Goal: Register for event/course

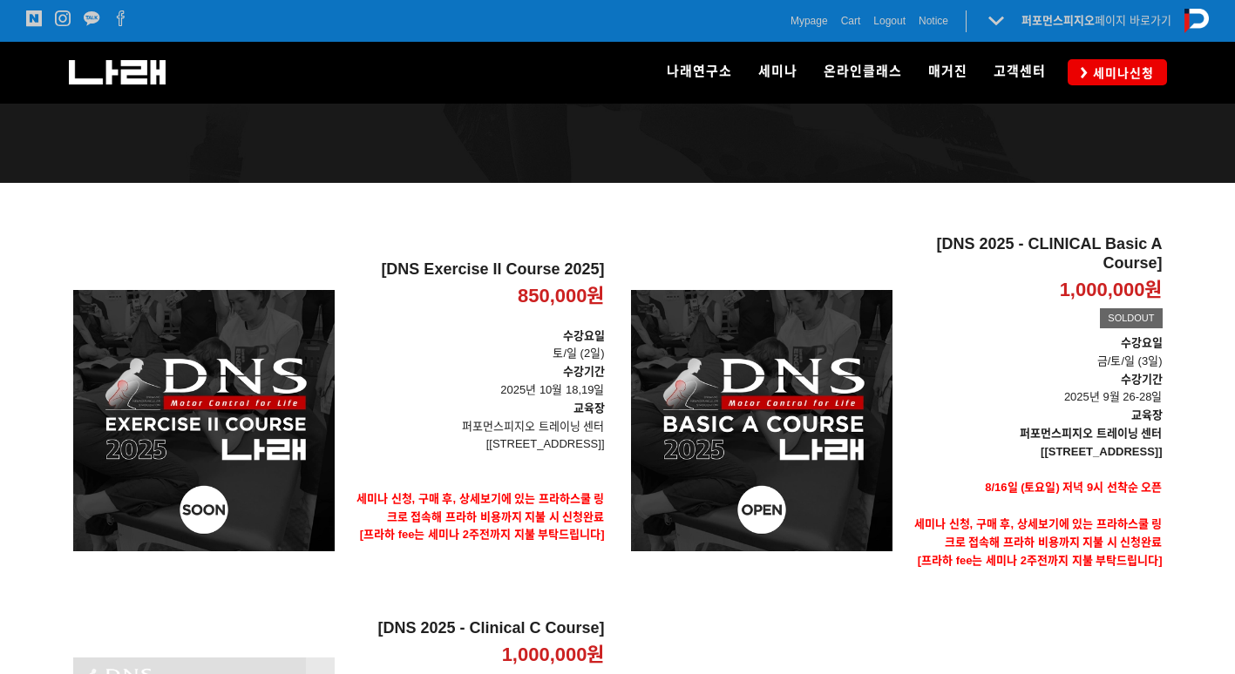
scroll to position [523, 0]
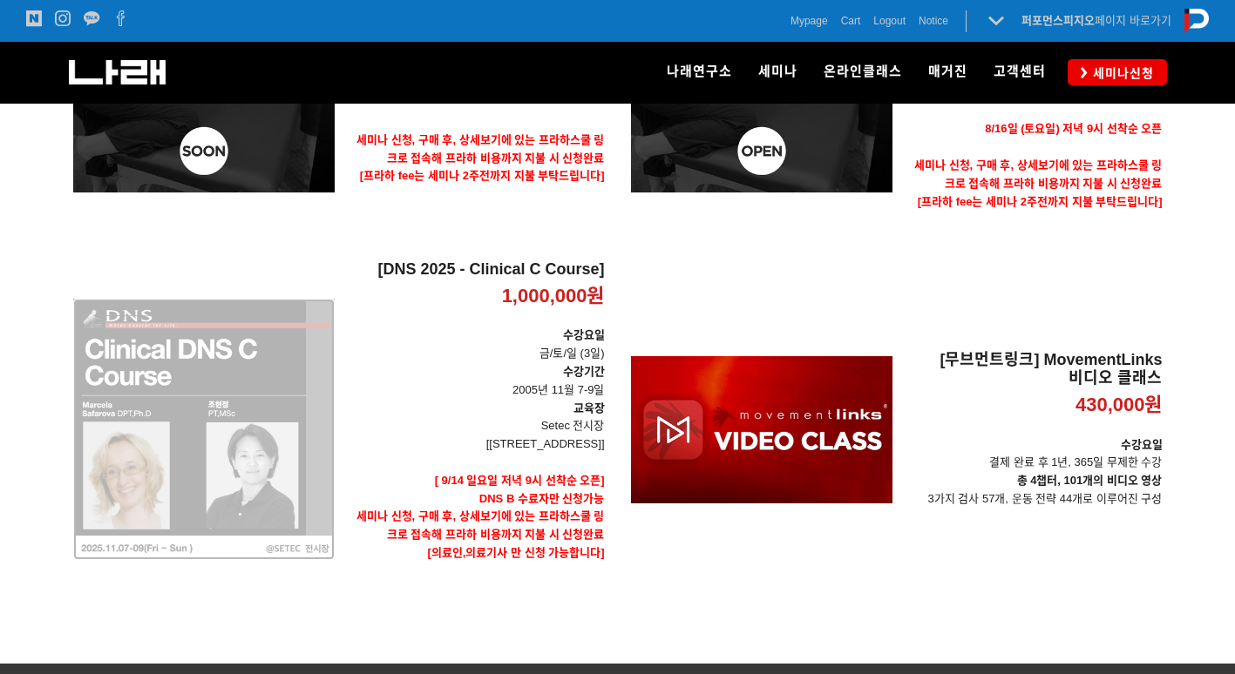
click at [192, 424] on div "[DNS 2025 - Clinical C Course] 1,000,000원 TIME SALE" at bounding box center [203, 430] width 261 height 338
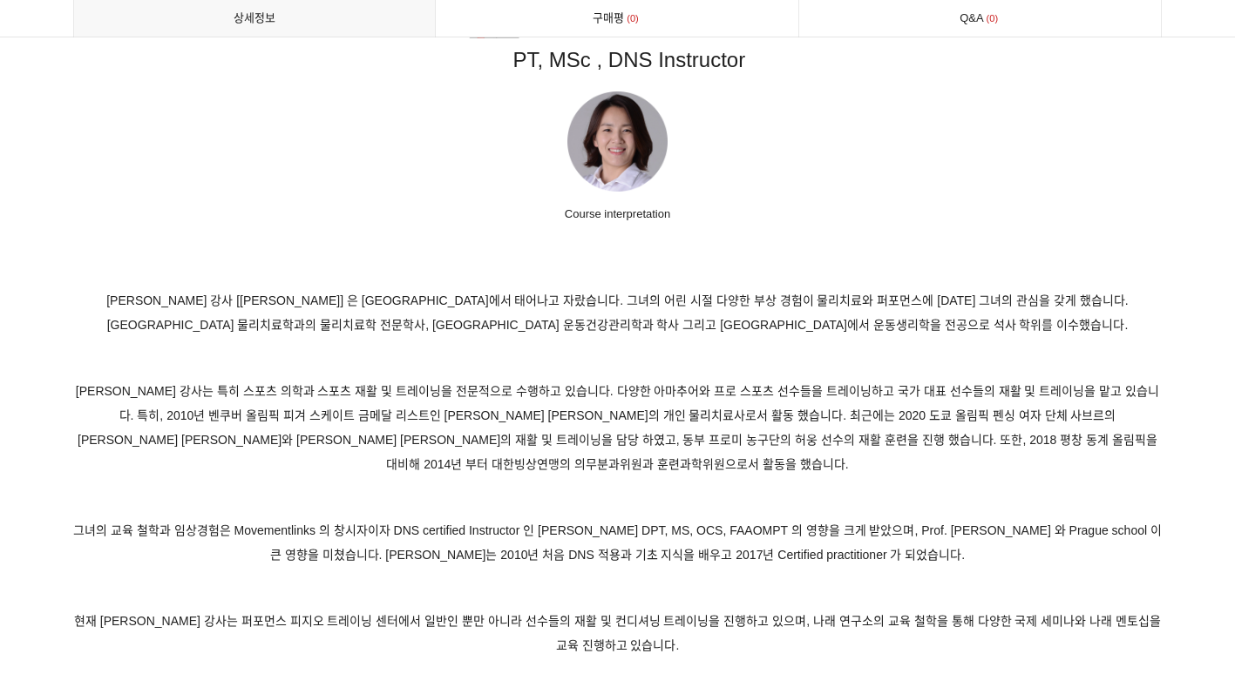
scroll to position [10836, 0]
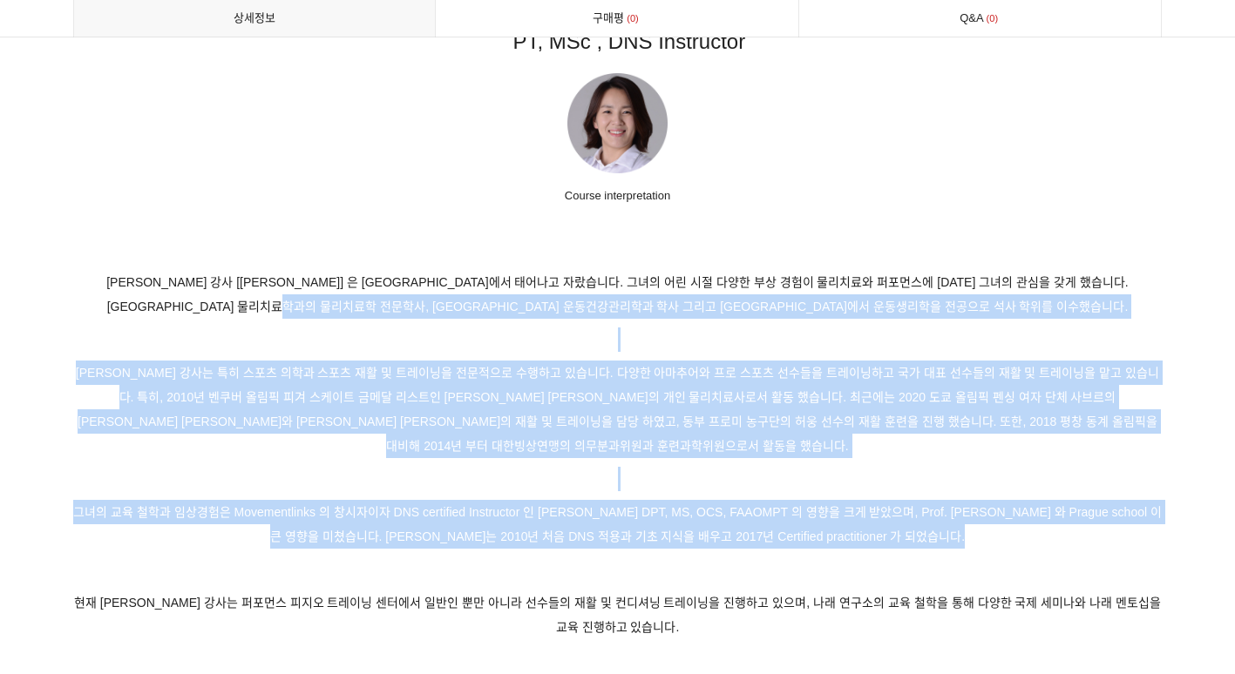
drag, startPoint x: 696, startPoint y: 281, endPoint x: 974, endPoint y: 513, distance: 362.5
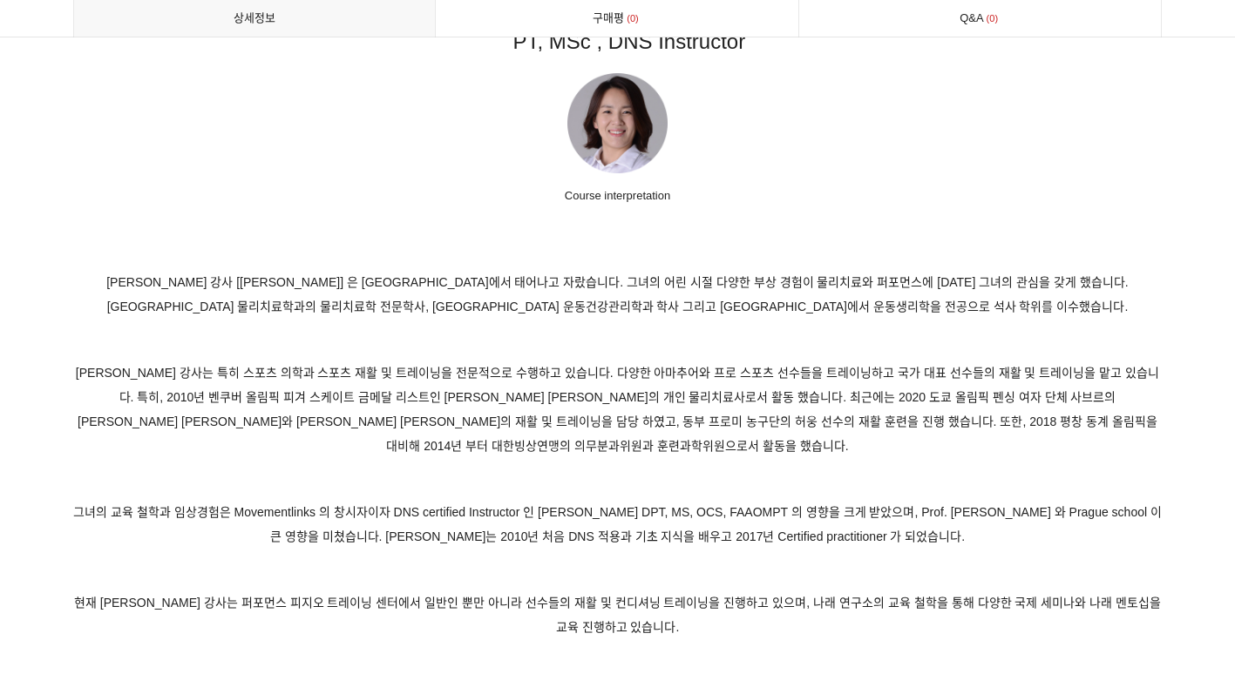
click at [654, 374] on span "조현정 강사는 특히 스포츠 의학과 스포츠 재활 및 트레이닝을 전문적으로 수행하고 있습니다. 다양한 아마추어와 프로 스포츠 선수들을 트레이닝하고…" at bounding box center [617, 409] width 1083 height 87
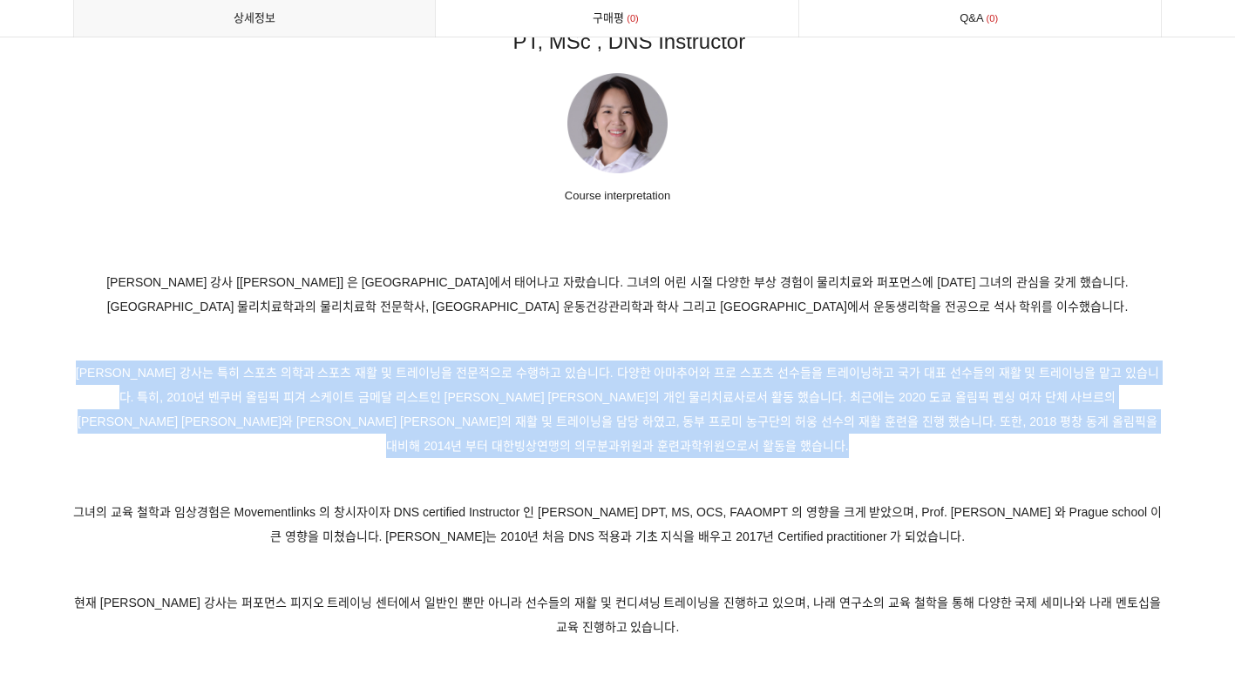
click at [654, 374] on span "조현정 강사는 특히 스포츠 의학과 스포츠 재활 및 트레이닝을 전문적으로 수행하고 있습니다. 다양한 아마추어와 프로 스포츠 선수들을 트레이닝하고…" at bounding box center [617, 409] width 1083 height 87
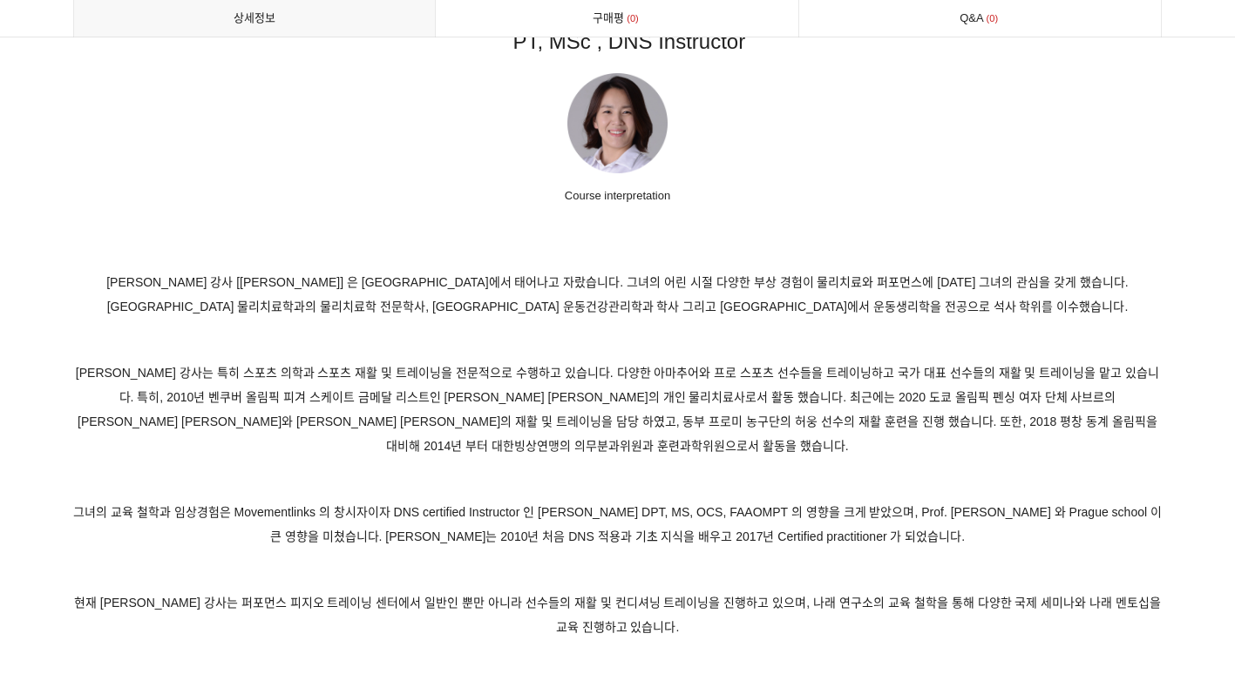
drag, startPoint x: 654, startPoint y: 374, endPoint x: 656, endPoint y: 431, distance: 57.5
click at [656, 500] on p "그녀의 교육 철학과 임상경험은 Movementlinks 의 창시자이자 DNS certified Instructor 인 Clare Frank. …" at bounding box center [617, 524] width 1089 height 49
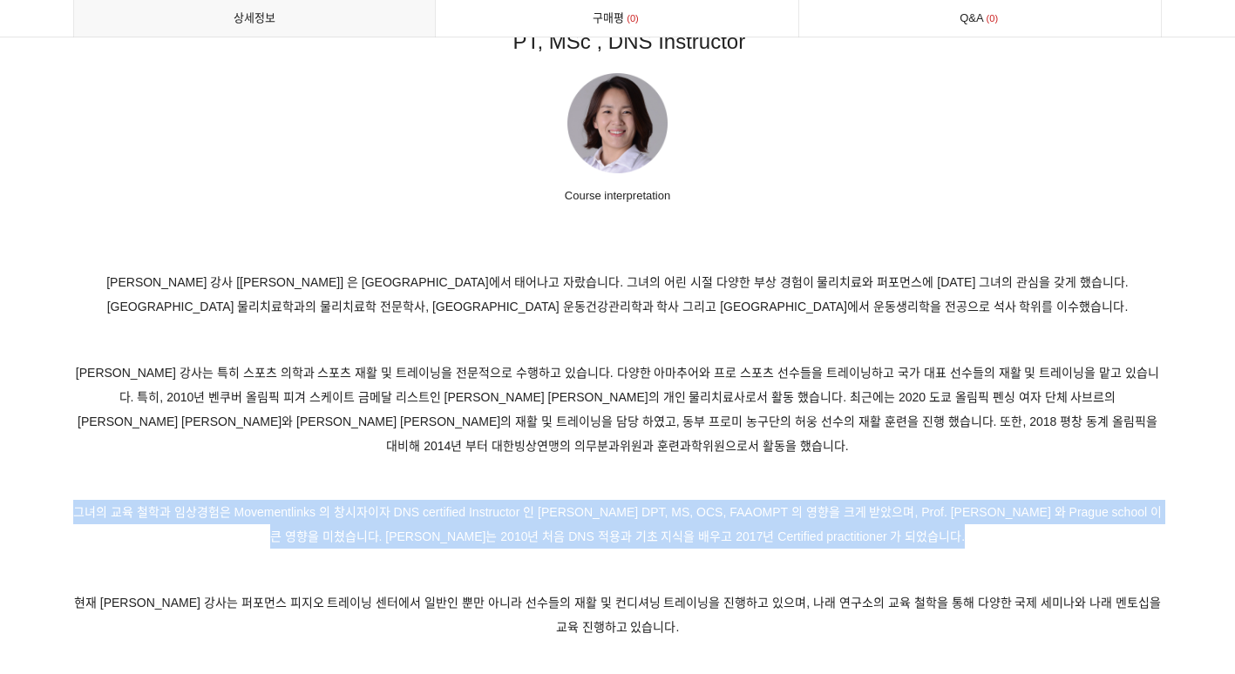
click at [656, 500] on p "그녀의 교육 철학과 임상경험은 Movementlinks 의 창시자이자 DNS certified Instructor 인 Clare Frank. …" at bounding box center [617, 524] width 1089 height 49
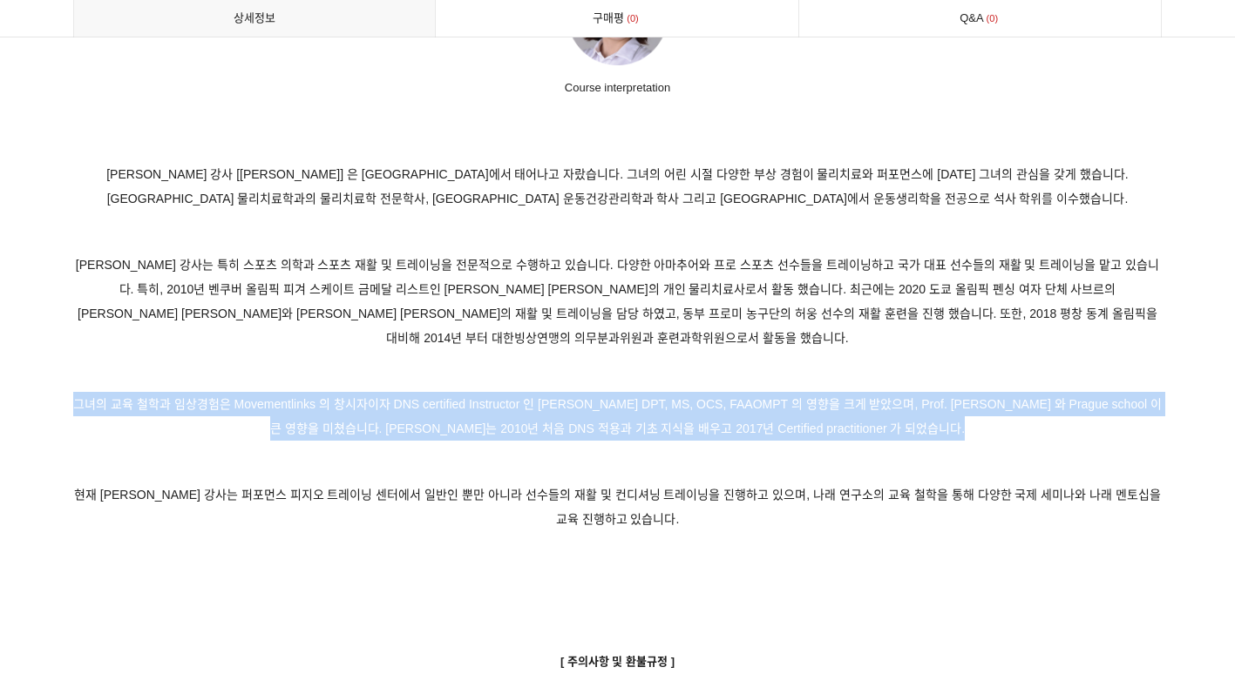
scroll to position [11097, 0]
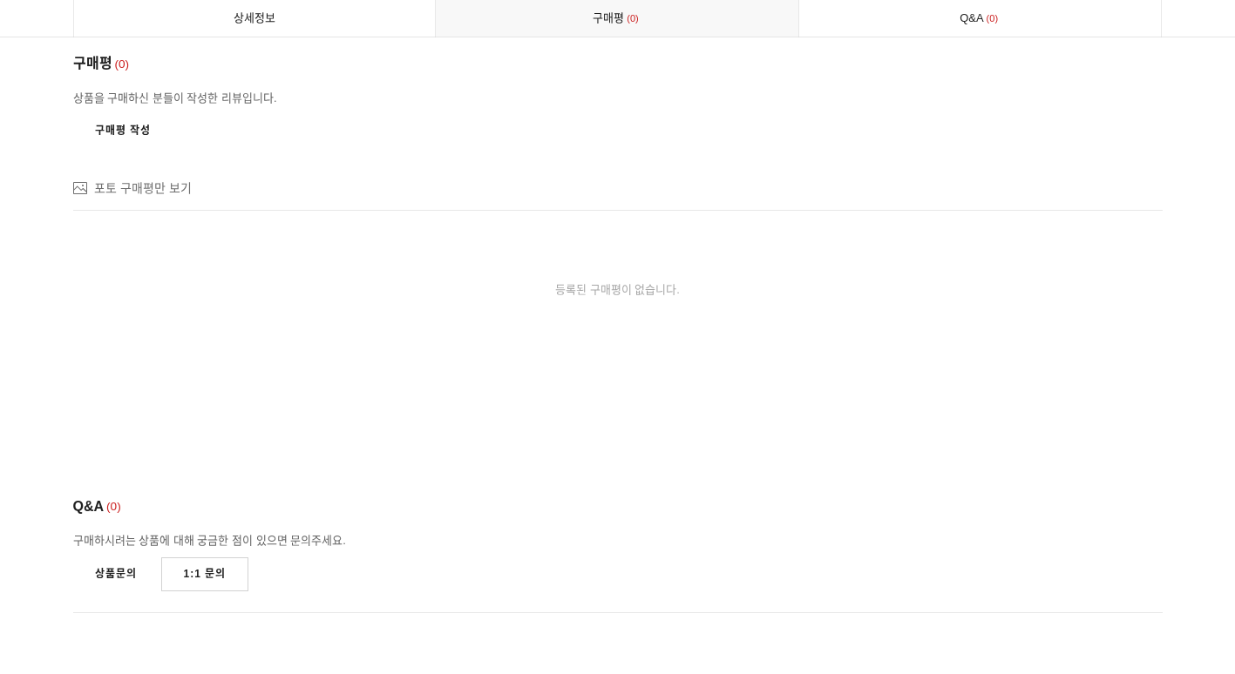
scroll to position [12409, 0]
